Goal: Information Seeking & Learning: Learn about a topic

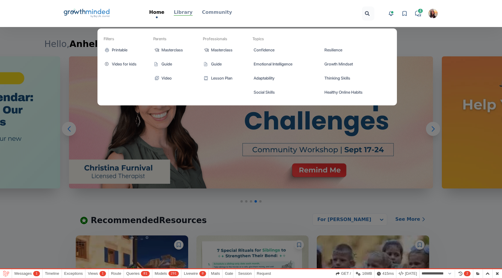
click at [188, 14] on p "Library" at bounding box center [183, 12] width 19 height 7
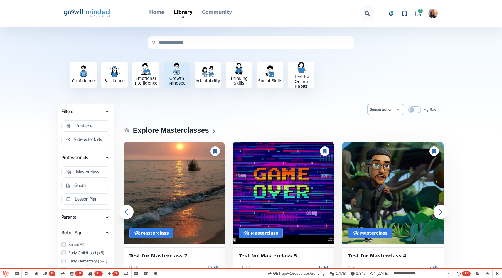
click at [176, 77] on h3 "Growth Mindset" at bounding box center [177, 80] width 26 height 9
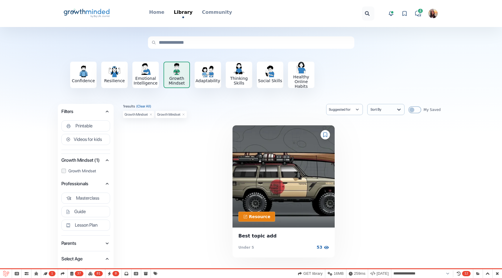
click at [176, 77] on h3 "Growth Mindset" at bounding box center [176, 80] width 25 height 9
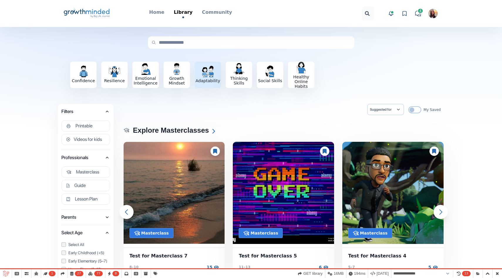
click at [208, 80] on h3 "Adaptability" at bounding box center [208, 80] width 26 height 5
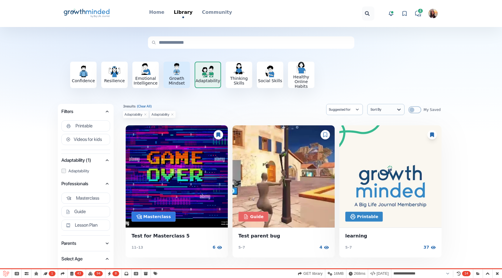
click at [177, 77] on h3 "Growth Mindset" at bounding box center [177, 80] width 26 height 9
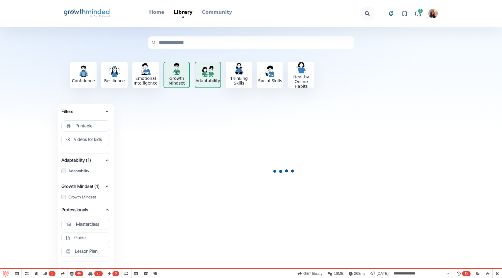
click at [217, 77] on div "Adaptability" at bounding box center [207, 74] width 25 height 18
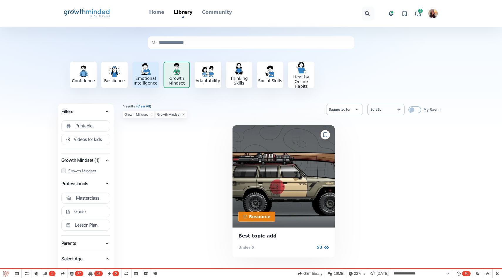
click at [138, 76] on h3 "Emotional Intelligence" at bounding box center [145, 80] width 26 height 9
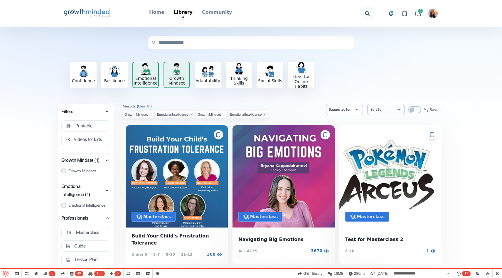
click at [146, 76] on h3 "Emotional Intelligence" at bounding box center [145, 80] width 25 height 9
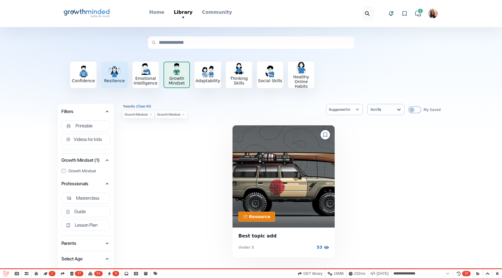
click at [106, 75] on div "Resilience" at bounding box center [114, 74] width 26 height 18
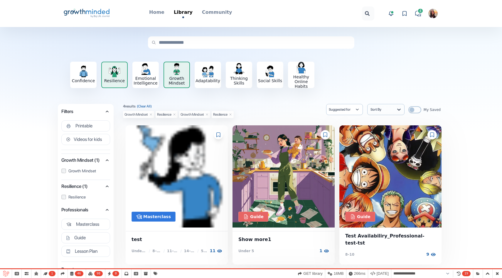
click at [111, 70] on img "button" at bounding box center [115, 71] width 12 height 12
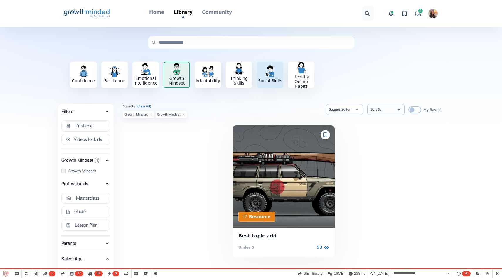
click at [263, 76] on div "button" at bounding box center [270, 71] width 15 height 12
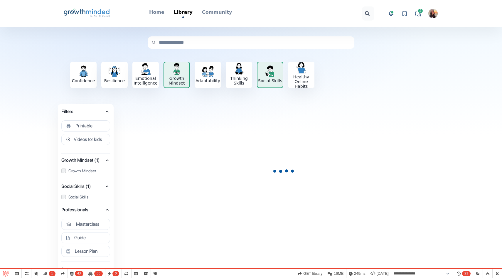
click at [179, 75] on div "Growth Mindset" at bounding box center [176, 74] width 25 height 22
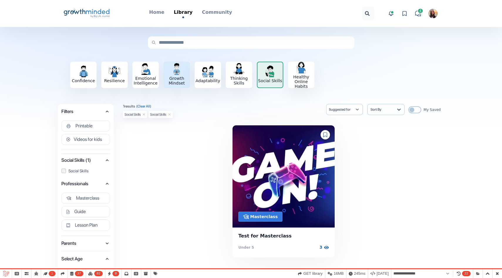
click at [179, 75] on div "Growth Mindset" at bounding box center [177, 74] width 26 height 22
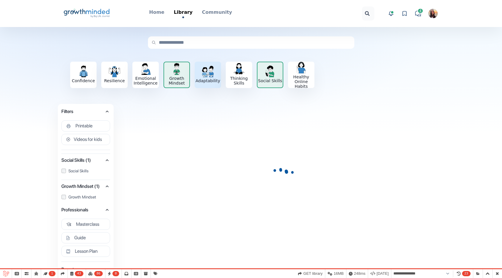
click at [204, 74] on img "button" at bounding box center [208, 71] width 12 height 12
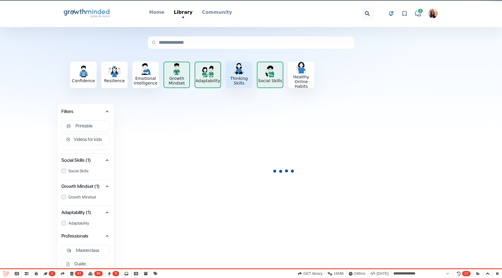
click at [233, 76] on h3 "Thinking Skills" at bounding box center [239, 80] width 26 height 9
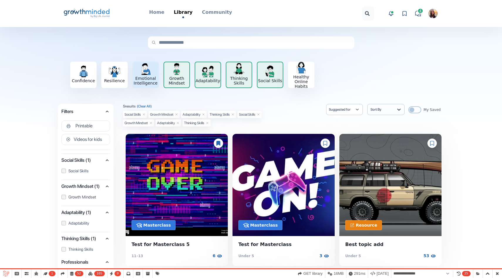
click at [149, 75] on div "Emotional Intelligence" at bounding box center [145, 74] width 26 height 22
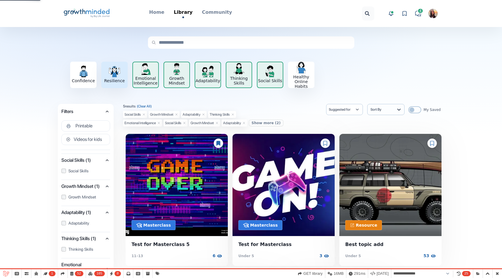
click at [101, 73] on div "Resilience" at bounding box center [114, 74] width 26 height 18
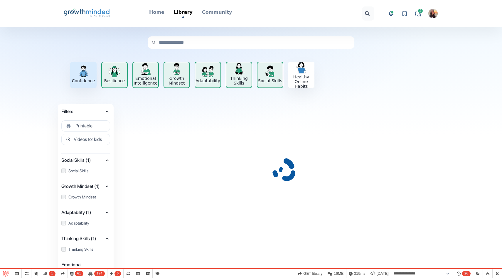
click at [75, 72] on div "Confidence" at bounding box center [83, 74] width 26 height 18
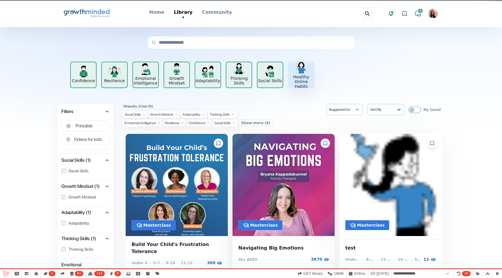
click at [296, 76] on h3 "Healthy Online Habits" at bounding box center [301, 82] width 26 height 14
select select "**********"
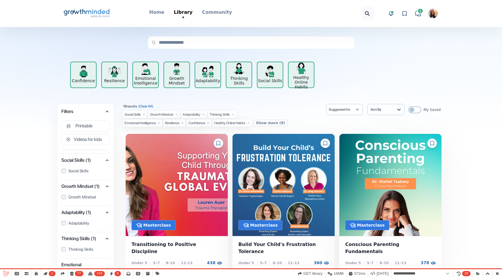
click at [372, 89] on div "Confidence Resilience Emotional Intelligence Growth Mindset Adaptability Thinki…" at bounding box center [252, 75] width 402 height 64
click at [306, 81] on h3 "Healthy Online Habits" at bounding box center [301, 82] width 25 height 14
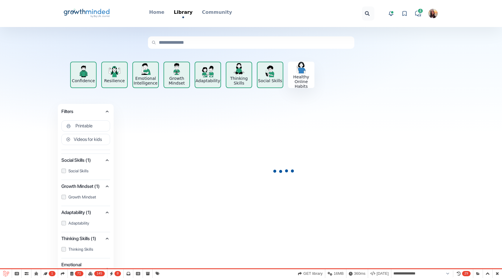
click at [261, 77] on div "Social Skills" at bounding box center [269, 74] width 25 height 18
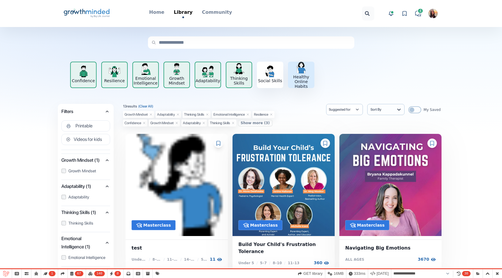
click at [307, 83] on h3 "Healthy Online Habits" at bounding box center [301, 82] width 26 height 14
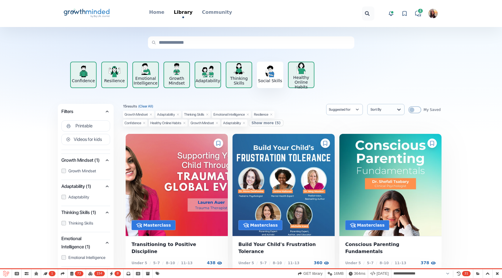
click at [310, 74] on div "Healthy Online Habits" at bounding box center [301, 75] width 25 height 27
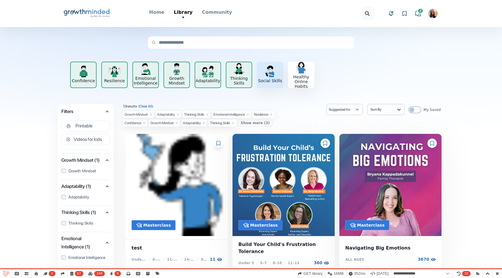
click at [265, 76] on img "button" at bounding box center [270, 71] width 12 height 12
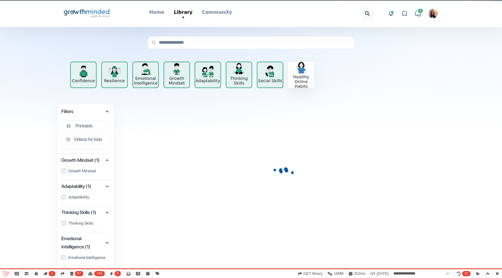
click at [232, 80] on h3 "Thinking Skills" at bounding box center [238, 80] width 25 height 9
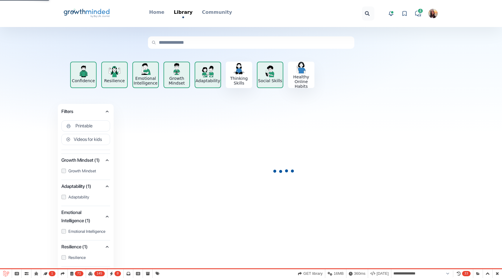
click at [204, 79] on h3 "Adaptability" at bounding box center [207, 80] width 25 height 5
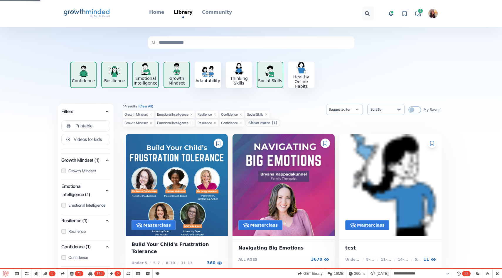
click at [180, 79] on h3 "Growth Mindset" at bounding box center [176, 80] width 25 height 9
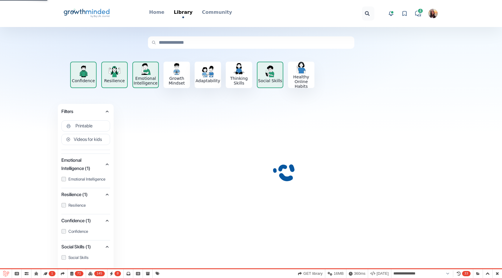
click at [147, 75] on div "Emotional Intelligence" at bounding box center [145, 74] width 25 height 22
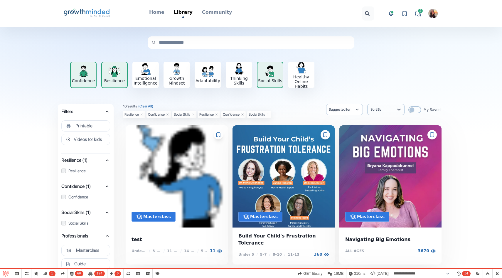
click at [113, 74] on img "button" at bounding box center [115, 71] width 12 height 12
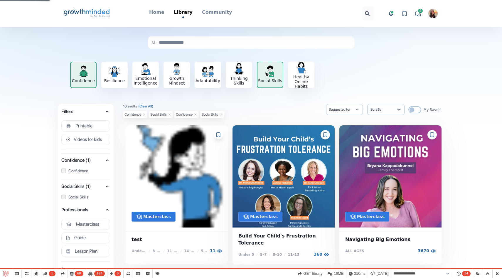
click at [80, 73] on img "button" at bounding box center [83, 71] width 12 height 12
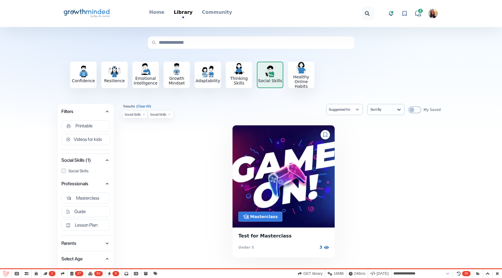
click at [268, 73] on img "button" at bounding box center [270, 71] width 12 height 12
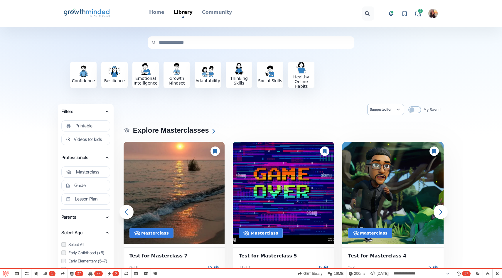
click at [99, 16] on icon "Big Life Journal GrowthMinded Logo .cls-1{fill:#1b4c76}.cls-2{fill:#294e79}.cls…" at bounding box center [86, 13] width 47 height 14
